Goal: Transaction & Acquisition: Subscribe to service/newsletter

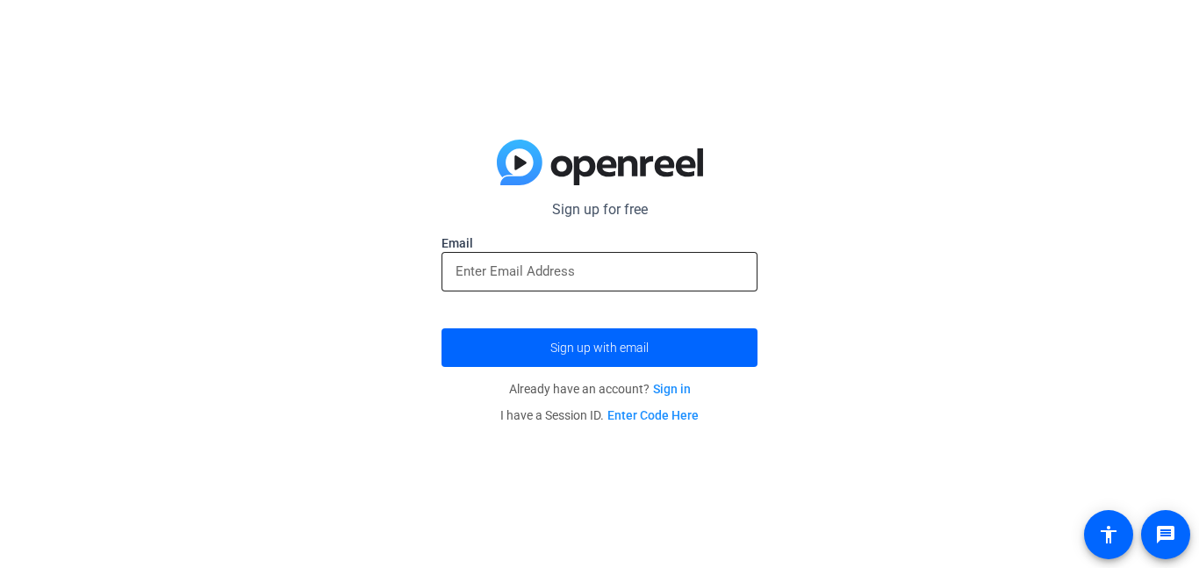
click at [593, 263] on input "email" at bounding box center [600, 271] width 288 height 21
click at [595, 266] on input "email" at bounding box center [600, 271] width 288 height 21
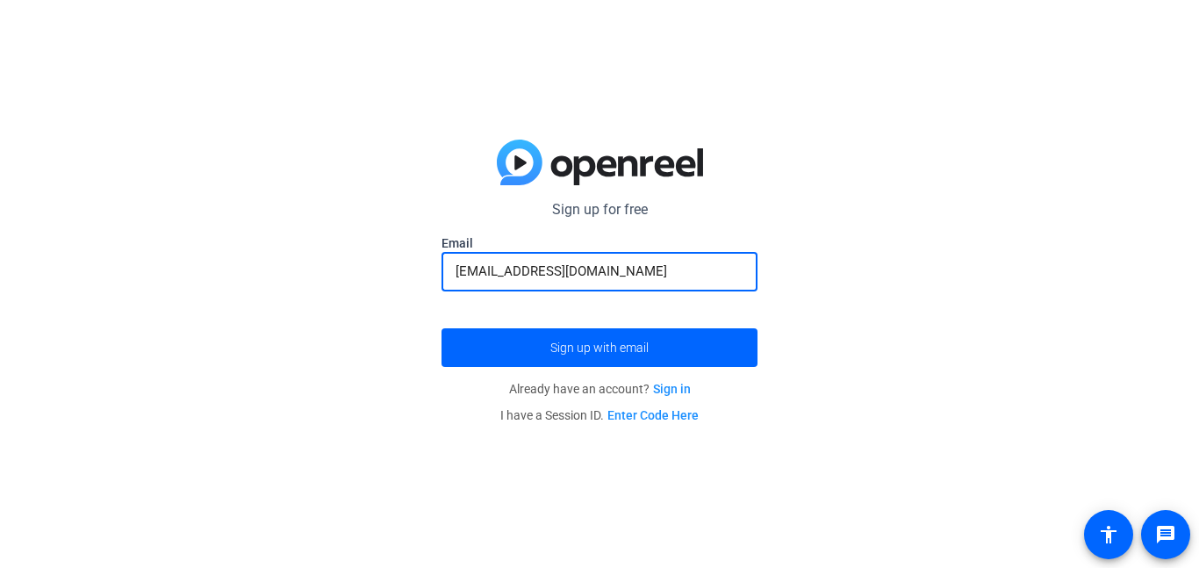
type input "[EMAIL_ADDRESS][DOMAIN_NAME]"
click at [442, 328] on button "Sign up with email" at bounding box center [600, 347] width 316 height 39
